Goal: Task Accomplishment & Management: Complete application form

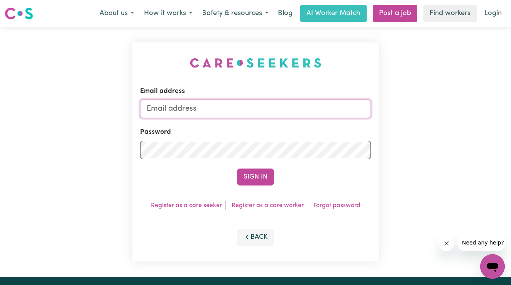
type input "[PERSON_NAME][EMAIL_ADDRESS][DOMAIN_NAME]"
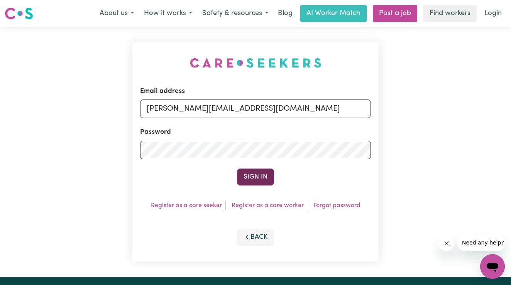
click at [262, 179] on button "Sign In" at bounding box center [255, 177] width 37 height 17
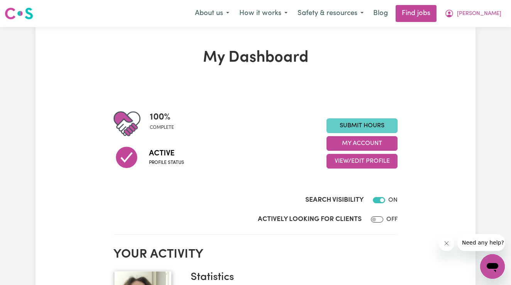
click at [367, 129] on link "Submit Hours" at bounding box center [362, 126] width 71 height 15
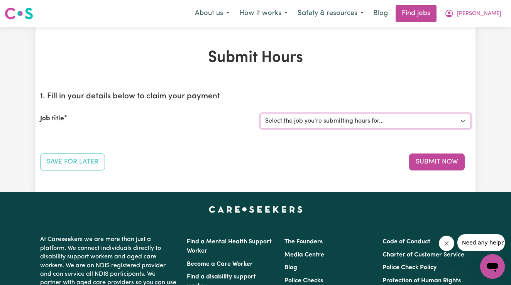
select select "10158"
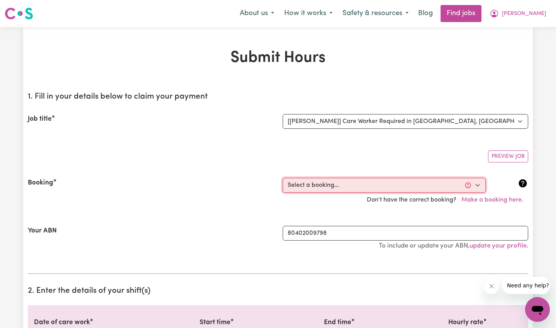
select select "337511"
type input "[DATE]"
type input "23"
type input "8"
type input "2025"
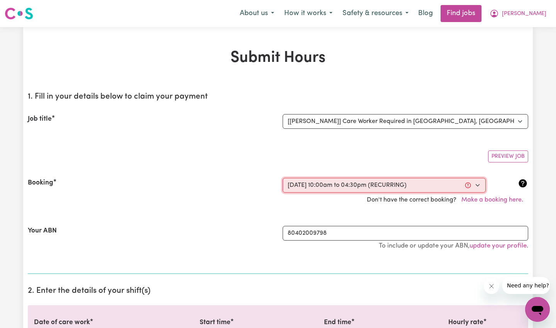
type input "10:00"
type input "10"
type input "0"
select select "am"
type input "16:30"
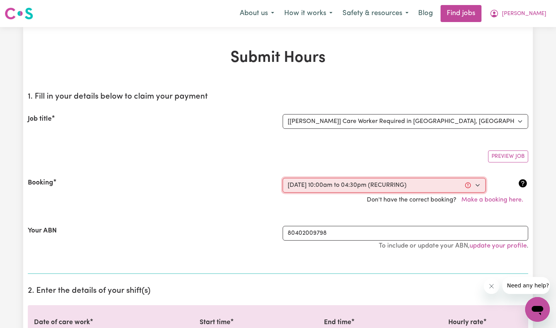
type input "4"
type input "30"
select select "pm"
select select "52.8-[DATE]"
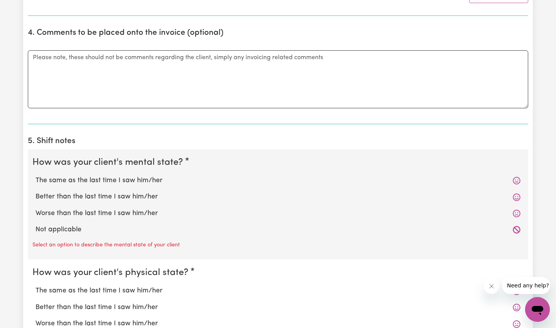
scroll to position [497, 0]
click at [511, 176] on icon at bounding box center [517, 180] width 8 height 8
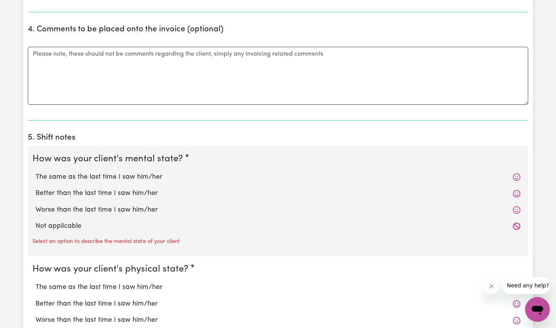
scroll to position [500, 0]
click at [511, 174] on icon at bounding box center [517, 177] width 8 height 8
click at [141, 174] on label "The same as the last time I saw him/her" at bounding box center [278, 177] width 485 height 10
click at [36, 172] on input "The same as the last time I saw him/her" at bounding box center [35, 171] width 0 height 0
radio input "true"
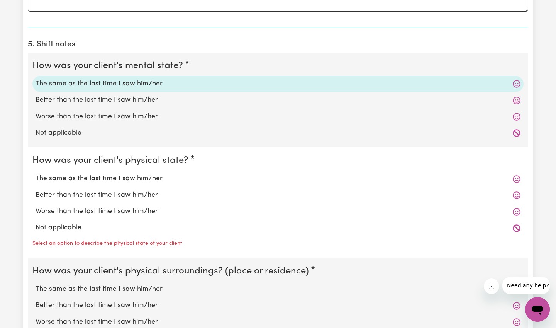
scroll to position [595, 0]
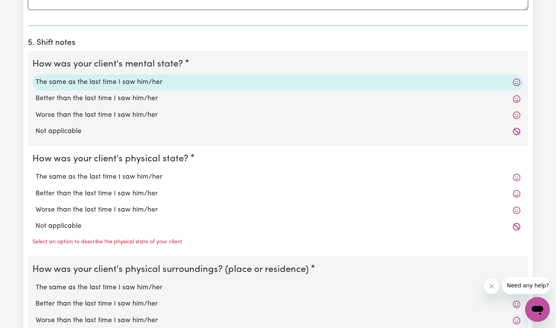
click at [142, 174] on label "The same as the last time I saw him/her" at bounding box center [278, 177] width 485 height 10
click at [36, 172] on input "The same as the last time I saw him/her" at bounding box center [35, 172] width 0 height 0
radio input "true"
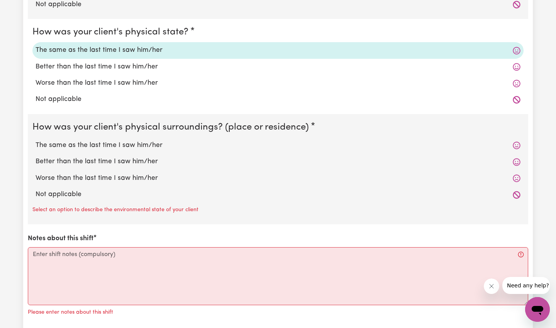
scroll to position [722, 0]
click at [110, 140] on label "The same as the last time I saw him/her" at bounding box center [278, 145] width 485 height 10
click at [36, 140] on input "The same as the last time I saw him/her" at bounding box center [35, 139] width 0 height 0
radio input "true"
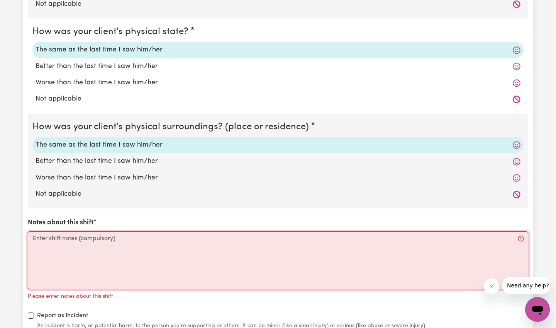
click at [37, 234] on textarea "Notes about this shift" at bounding box center [278, 260] width 501 height 58
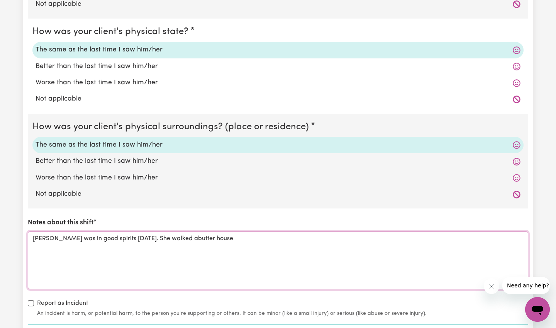
click at [181, 234] on textarea "[PERSON_NAME] was in good spirits [DATE]. She walked abutter house" at bounding box center [278, 260] width 501 height 58
click at [221, 232] on textarea "[PERSON_NAME] was in good spirits [DATE]. She walked around her house" at bounding box center [278, 260] width 501 height 58
click at [34, 253] on textarea "[PERSON_NAME] was in good spirits [DATE]. She walked around her house with her …" at bounding box center [278, 260] width 501 height 58
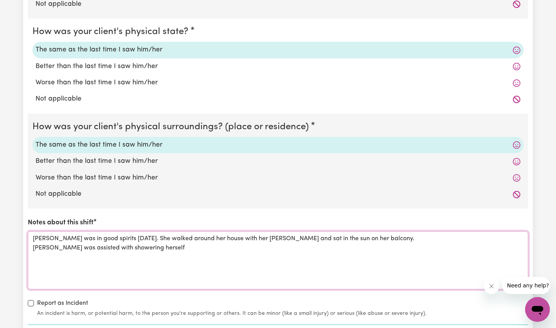
click at [159, 240] on textarea "[PERSON_NAME] was in good spirits [DATE]. She walked around her house with her …" at bounding box center [278, 260] width 501 height 58
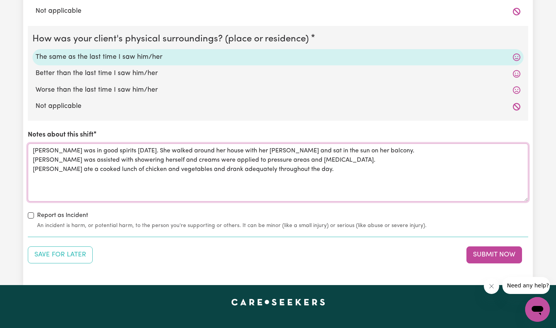
scroll to position [812, 0]
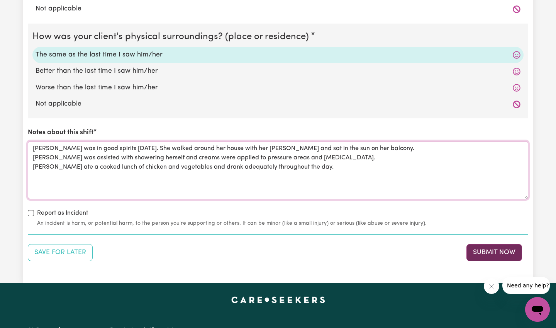
type textarea "[PERSON_NAME] was in good spirits [DATE]. She walked around her house with her …"
click at [496, 248] on button "Submit Now" at bounding box center [495, 252] width 56 height 17
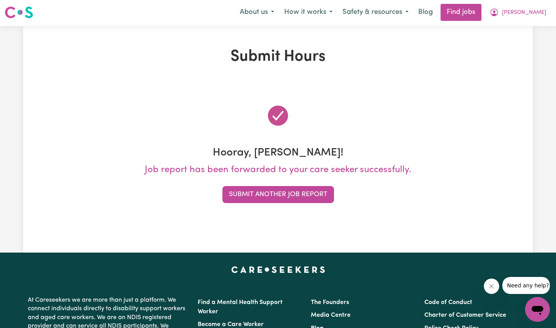
scroll to position [0, 0]
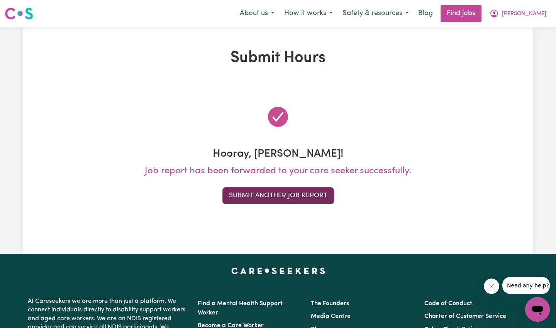
click at [284, 200] on button "Submit Another Job Report" at bounding box center [279, 195] width 112 height 17
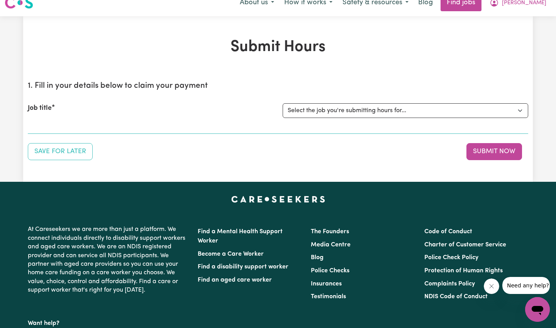
scroll to position [11, 0]
select select "10158"
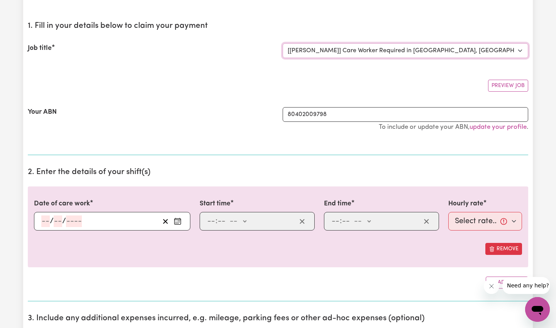
scroll to position [73, 0]
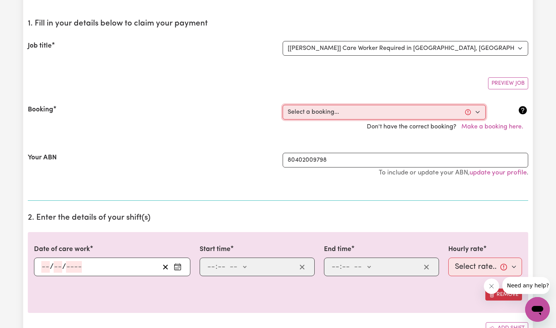
select select "340874"
type input "[DATE]"
type input "24"
type input "8"
type input "2025"
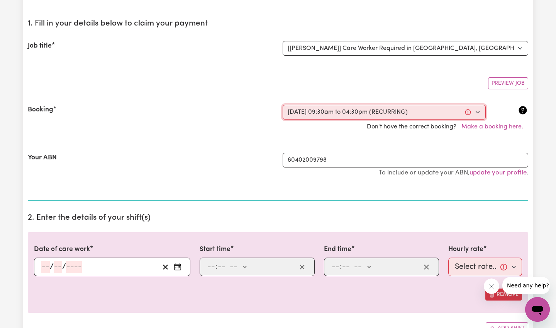
type input "09:30"
type input "9"
type input "30"
select select "am"
type input "16:30"
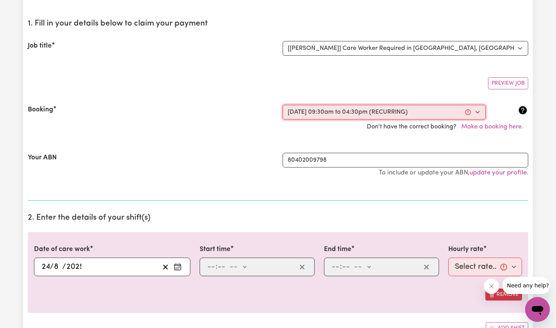
type input "4"
type input "30"
select select "pm"
select select "70.4-[DATE]"
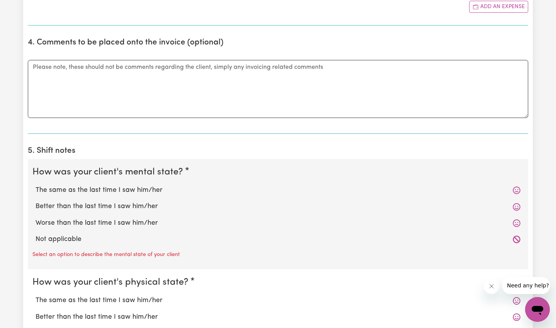
scroll to position [490, 0]
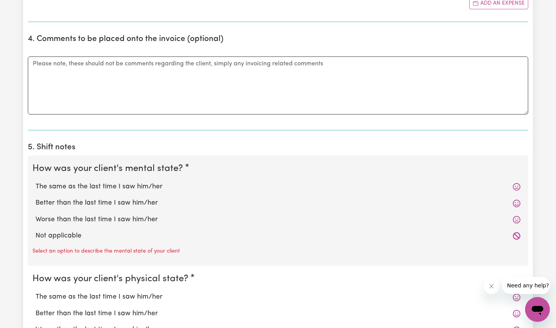
click at [136, 214] on label "Worse than the last time I saw him/her" at bounding box center [278, 219] width 485 height 10
click at [36, 214] on input "Worse than the last time I saw him/her" at bounding box center [35, 214] width 0 height 0
radio input "true"
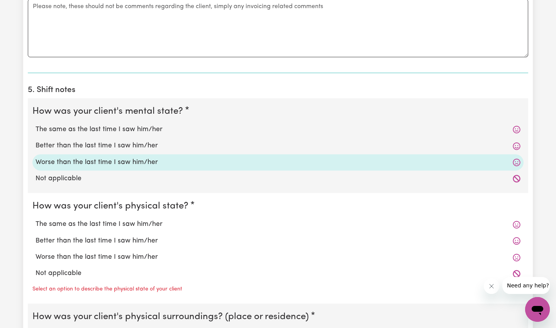
scroll to position [549, 0]
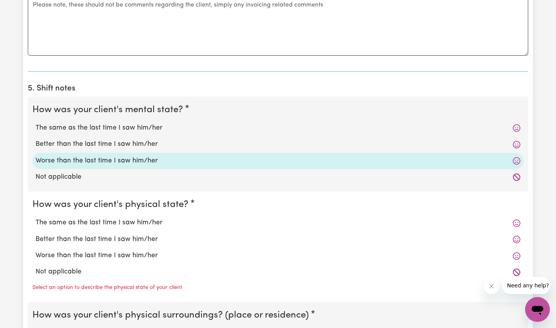
click at [144, 252] on label "Worse than the last time I saw him/her" at bounding box center [278, 255] width 485 height 10
click at [36, 250] on input "Worse than the last time I saw him/her" at bounding box center [35, 250] width 0 height 0
radio input "true"
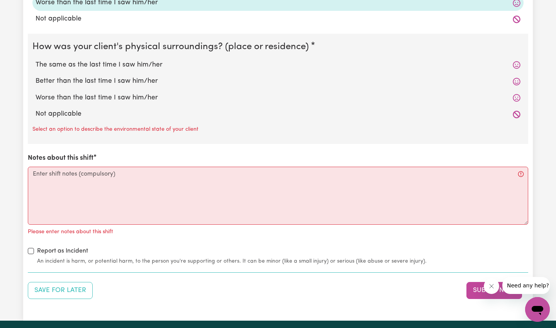
scroll to position [801, 0]
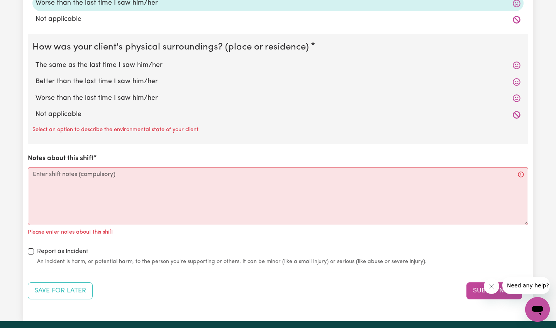
click at [105, 62] on label "The same as the last time I saw him/her" at bounding box center [278, 65] width 485 height 10
click at [36, 60] on input "The same as the last time I saw him/her" at bounding box center [35, 60] width 0 height 0
radio input "true"
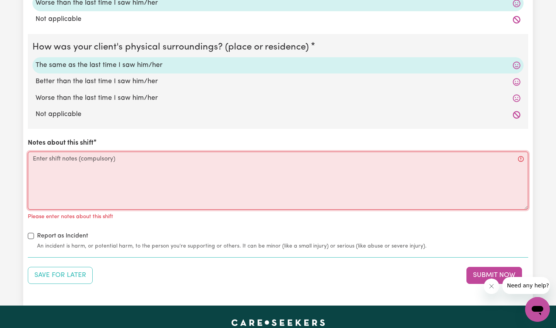
click at [41, 155] on textarea "Notes about this shift" at bounding box center [278, 180] width 501 height 58
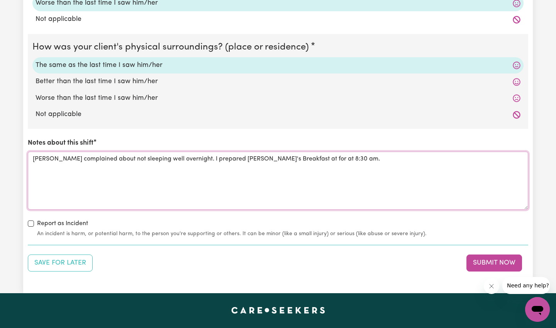
click at [292, 154] on textarea "[PERSON_NAME] complained about not sleeping well overnight. I prepared [PERSON_…" at bounding box center [278, 180] width 501 height 58
click at [299, 155] on textarea "[PERSON_NAME] complained about not sleeping well overnight. I prepared [PERSON_…" at bounding box center [278, 180] width 501 height 58
click at [269, 155] on textarea "[PERSON_NAME] complained about not sleeping well overnight. I prepared [PERSON_…" at bounding box center [278, 180] width 501 height 58
click at [267, 154] on textarea "[PERSON_NAME] complained about not sleeping well overnight. I prepared [PERSON_…" at bounding box center [278, 180] width 501 height 58
click at [464, 155] on textarea "[PERSON_NAME] complained about not sleeping well overnight. I prepared [PERSON_…" at bounding box center [278, 180] width 501 height 58
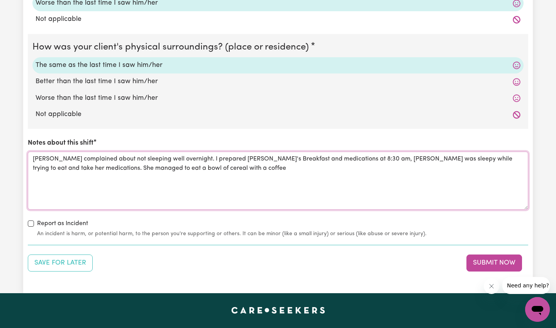
click at [197, 164] on textarea "[PERSON_NAME] complained about not sleeping well overnight. I prepared [PERSON_…" at bounding box center [278, 180] width 501 height 58
click at [228, 164] on textarea "[PERSON_NAME] complained about not sleeping well overnight. I prepared [PERSON_…" at bounding box center [278, 180] width 501 height 58
click at [177, 164] on textarea "[PERSON_NAME] complained about not sleeping well overnight. I prepared [PERSON_…" at bounding box center [278, 180] width 501 height 58
click at [245, 163] on textarea "[PERSON_NAME] complained about not sleeping well overnight. I prepared [PERSON_…" at bounding box center [278, 180] width 501 height 58
click at [86, 154] on textarea "[PERSON_NAME] complained about not sleeping well overnight. I prepared [PERSON_…" at bounding box center [278, 180] width 501 height 58
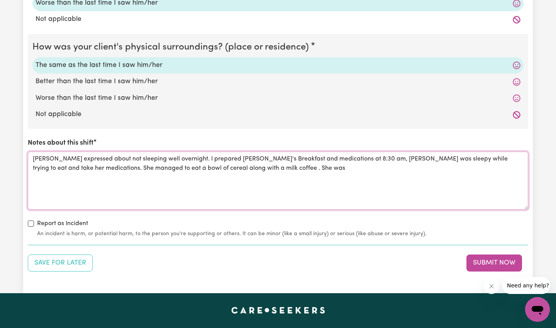
click at [101, 154] on textarea "[PERSON_NAME] expressed about not sleeping well overnight. I prepared [PERSON_N…" at bounding box center [278, 180] width 501 height 58
click at [171, 154] on textarea "[PERSON_NAME] expressed to me that she had not sleeping well overnight. I prepa…" at bounding box center [278, 180] width 501 height 58
click at [177, 155] on textarea "[PERSON_NAME] expressed to me that she had not slept well overnight. I prepared…" at bounding box center [278, 180] width 501 height 58
click at [472, 154] on textarea "[PERSON_NAME] expressed to me that she had not slept overnight. I prepared [PER…" at bounding box center [278, 180] width 501 height 58
click at [471, 153] on textarea "[PERSON_NAME] expressed to me that she had not slept overnight. I prepared [PER…" at bounding box center [278, 180] width 501 height 58
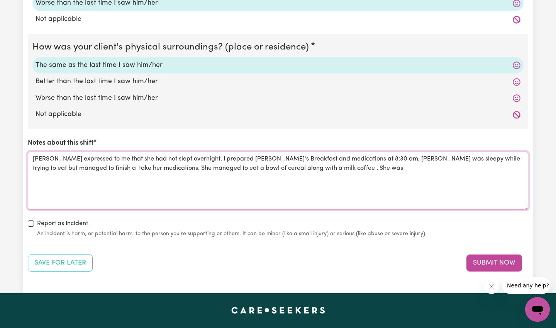
click at [161, 163] on textarea "[PERSON_NAME] expressed to me that she had not slept overnight. I prepared [PER…" at bounding box center [278, 180] width 501 height 58
click at [178, 163] on textarea "[PERSON_NAME] expressed to me that she had not slept overnight. I prepared [PER…" at bounding box center [278, 180] width 501 height 58
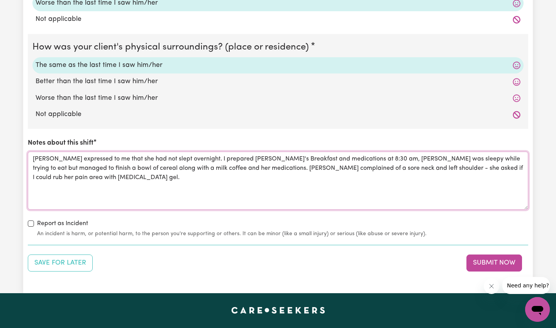
click at [211, 164] on textarea "[PERSON_NAME] expressed to me that she had not slept overnight. I prepared [PER…" at bounding box center [278, 180] width 501 height 58
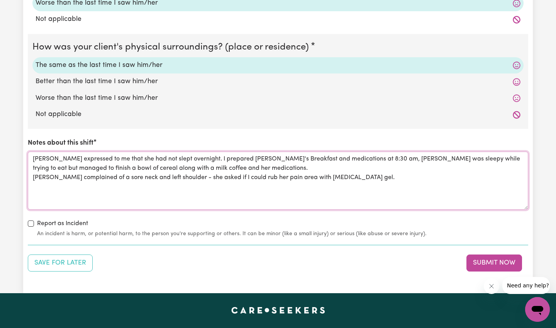
click at [342, 173] on textarea "[PERSON_NAME] expressed to me that she had not slept overnight. I prepared [PER…" at bounding box center [278, 180] width 501 height 58
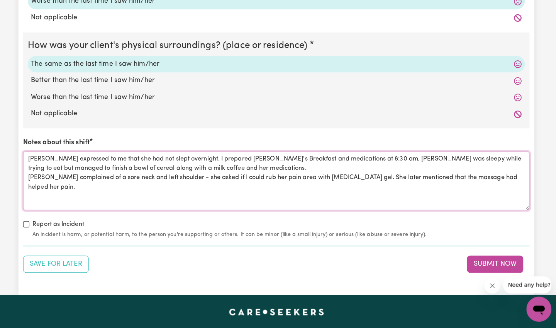
click at [474, 170] on textarea "[PERSON_NAME] expressed to me that she had not slept overnight. I prepared [PER…" at bounding box center [278, 182] width 501 height 58
click at [46, 180] on textarea "[PERSON_NAME] expressed to me that she had not slept overnight. I prepared [PER…" at bounding box center [278, 182] width 501 height 58
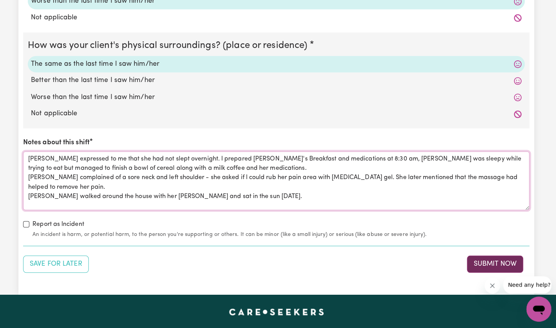
type textarea "[PERSON_NAME] expressed to me that she had not slept overnight. I prepared [PER…"
click at [489, 256] on button "Submit Now" at bounding box center [495, 264] width 56 height 17
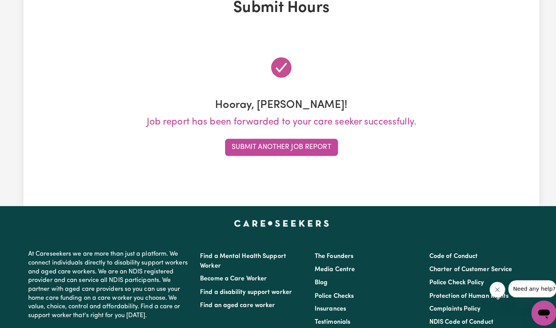
scroll to position [0, 0]
